Goal: Task Accomplishment & Management: Complete application form

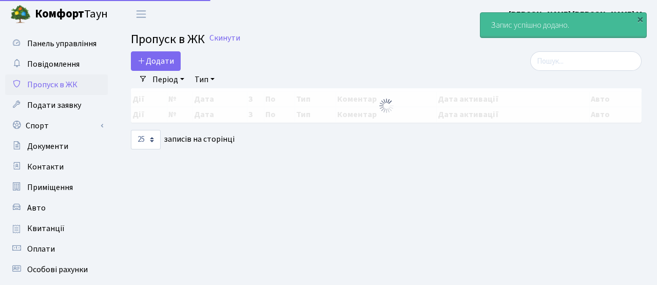
select select "25"
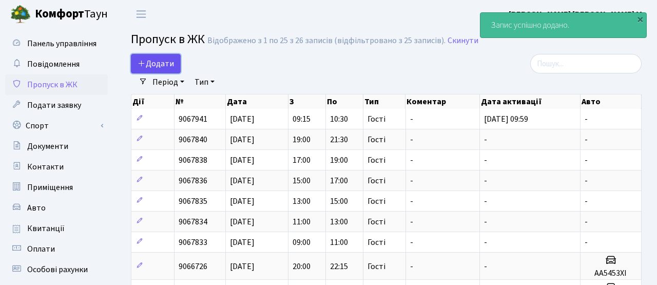
click at [163, 60] on span "Додати" at bounding box center [156, 63] width 36 height 11
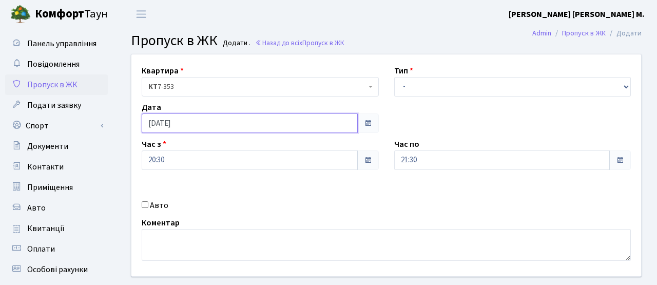
click at [179, 126] on input "[DATE]" at bounding box center [250, 123] width 216 height 20
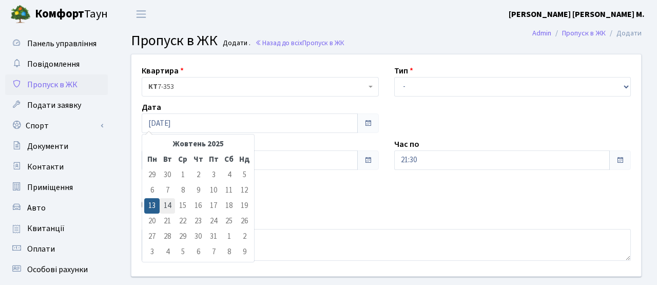
click at [168, 210] on td "14" at bounding box center [167, 205] width 15 height 15
type input "[DATE]"
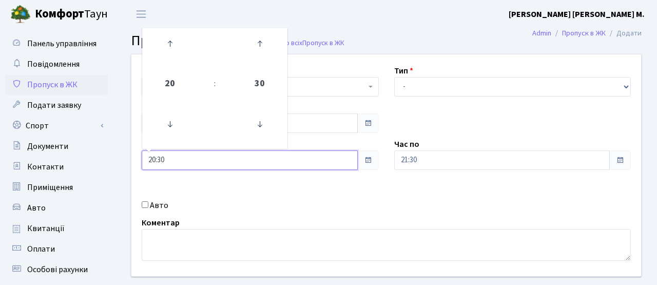
drag, startPoint x: 177, startPoint y: 160, endPoint x: 126, endPoint y: 162, distance: 51.4
click at [126, 162] on div "Квартира <b>КТ</b>&nbsp;&nbsp;&nbsp;&nbsp;7-353 <b>КТ</b>&nbsp;&nbsp;&nbsp;&nbs…" at bounding box center [386, 165] width 525 height 222
type input "08:30"
click at [239, 207] on div "Авто" at bounding box center [260, 205] width 253 height 12
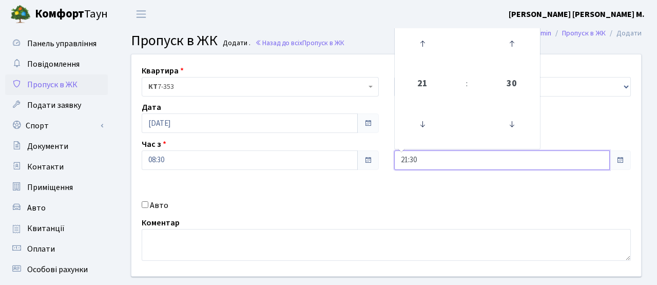
drag, startPoint x: 430, startPoint y: 158, endPoint x: 374, endPoint y: 154, distance: 56.6
click at [374, 154] on div "Квартира <b>КТ</b>&nbsp;&nbsp;&nbsp;&nbsp;7-353 <b>КТ</b>&nbsp;&nbsp;&nbsp;&nbs…" at bounding box center [386, 165] width 525 height 222
type input "10:00"
click at [352, 210] on div "Авто" at bounding box center [260, 205] width 253 height 12
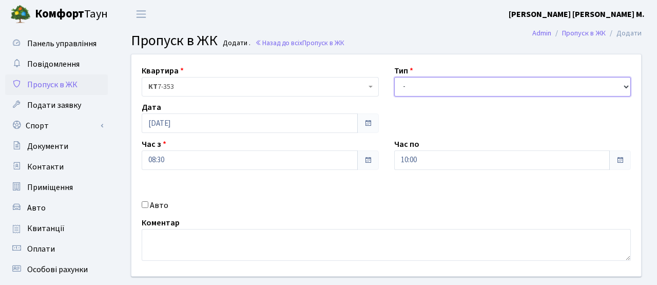
click at [401, 88] on select "- Доставка Таксі Гості Сервіс" at bounding box center [512, 87] width 237 height 20
select select "3"
click at [394, 77] on select "- Доставка Таксі Гості Сервіс" at bounding box center [512, 87] width 237 height 20
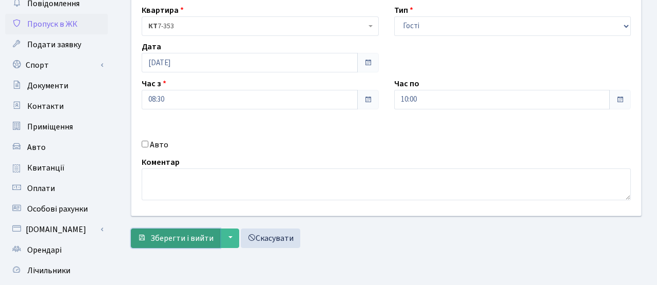
click at [197, 238] on span "Зберегти і вийти" at bounding box center [181, 237] width 63 height 11
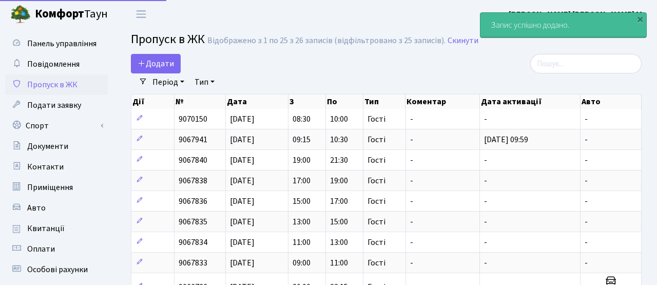
select select "25"
